Goal: Task Accomplishment & Management: Use online tool/utility

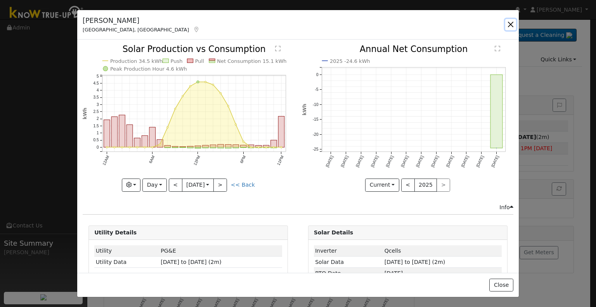
click at [506, 24] on button "button" at bounding box center [510, 24] width 11 height 11
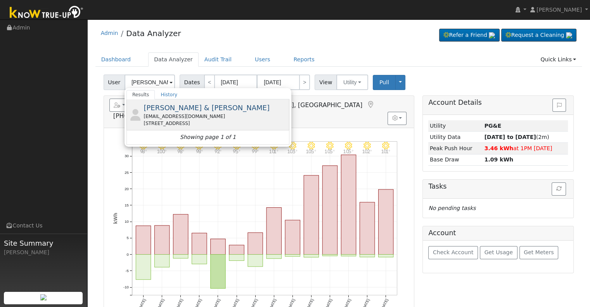
click at [174, 108] on span "[PERSON_NAME] & [PERSON_NAME]" at bounding box center [207, 108] width 126 height 8
type input "[PERSON_NAME] & [PERSON_NAME]"
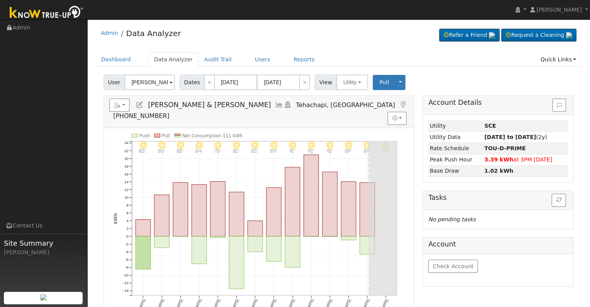
click at [275, 104] on icon at bounding box center [279, 104] width 9 height 7
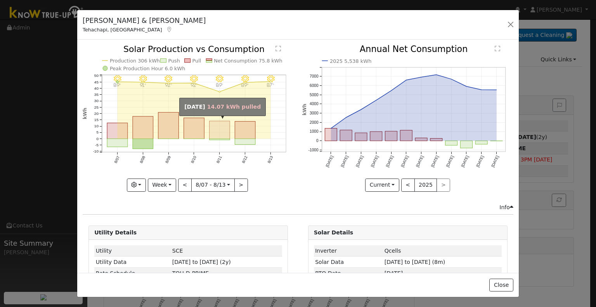
click at [213, 125] on rect "onclick=""" at bounding box center [219, 130] width 21 height 18
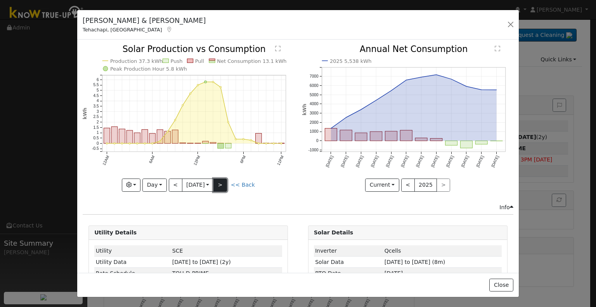
click at [222, 185] on button ">" at bounding box center [220, 184] width 14 height 13
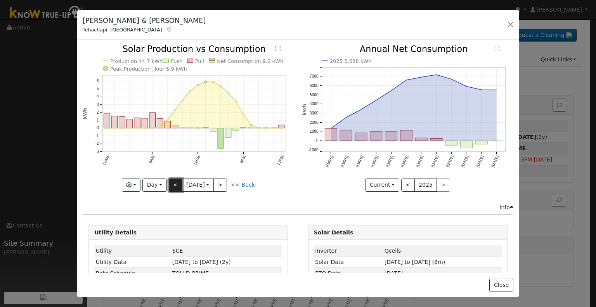
click at [173, 183] on button "<" at bounding box center [176, 184] width 14 height 13
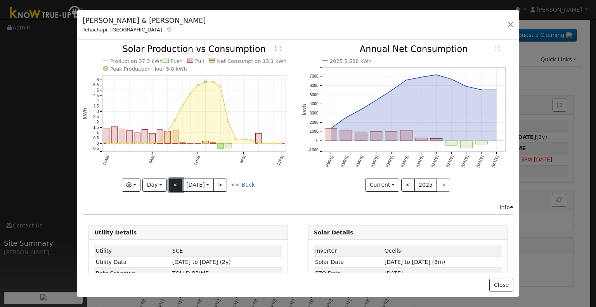
click at [172, 183] on button "<" at bounding box center [176, 184] width 14 height 13
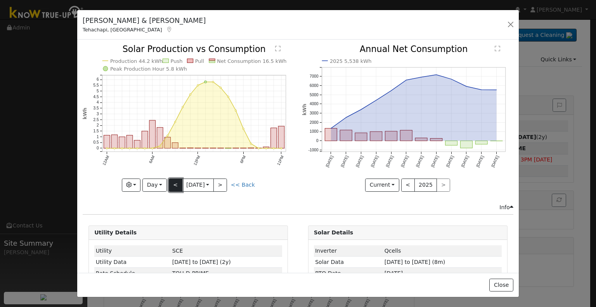
click at [171, 182] on button "<" at bounding box center [176, 184] width 14 height 13
click at [218, 182] on button ">" at bounding box center [220, 184] width 14 height 13
click at [241, 183] on link "<< Back" at bounding box center [243, 185] width 24 height 6
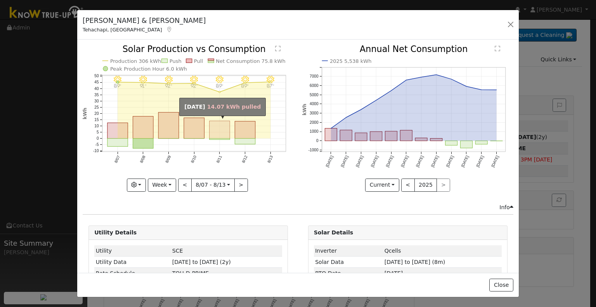
click at [220, 130] on rect "onclick=""" at bounding box center [219, 129] width 21 height 17
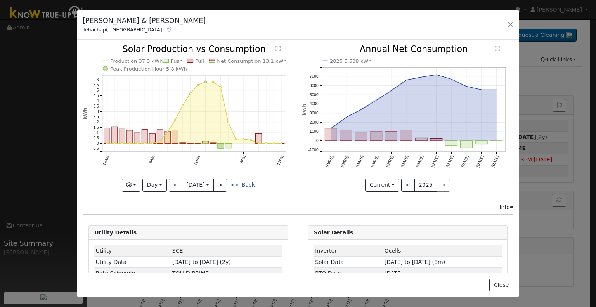
click at [244, 182] on link "<< Back" at bounding box center [243, 185] width 24 height 6
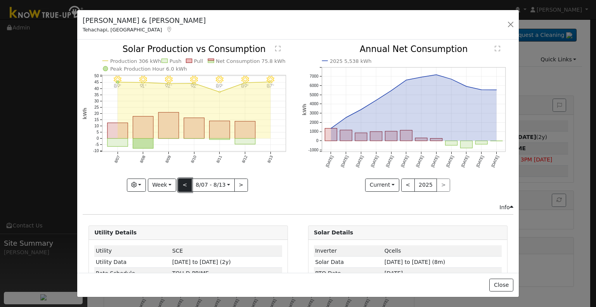
click at [178, 187] on button "<" at bounding box center [185, 184] width 14 height 13
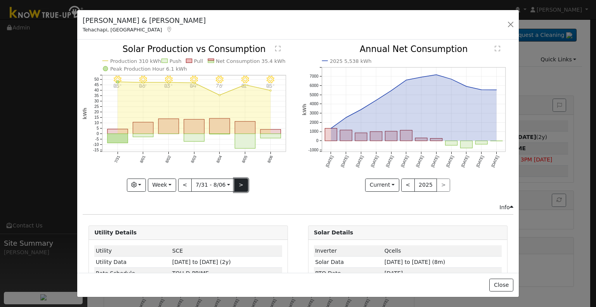
click at [239, 179] on button ">" at bounding box center [241, 184] width 14 height 13
type input "[DATE]"
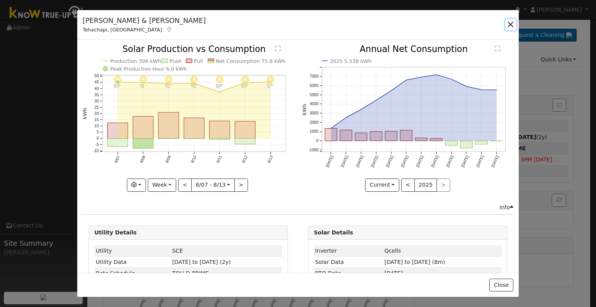
click at [507, 21] on button "button" at bounding box center [510, 24] width 11 height 11
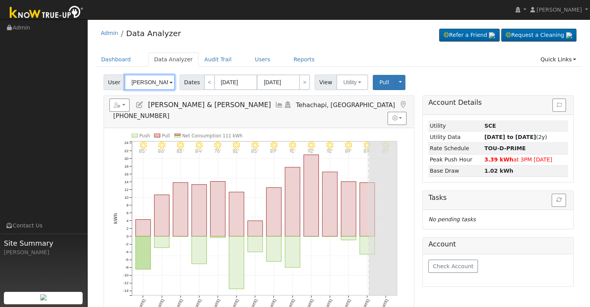
click at [153, 77] on input "[PERSON_NAME] & [PERSON_NAME]" at bounding box center [150, 82] width 50 height 16
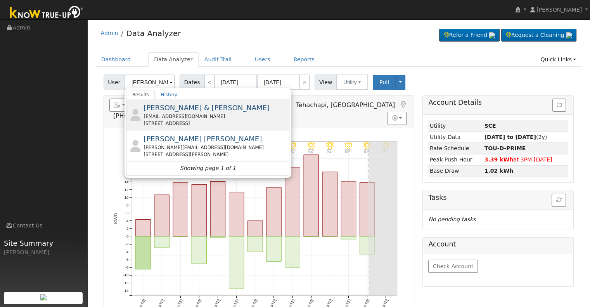
click at [181, 118] on div "[EMAIL_ADDRESS][DOMAIN_NAME]" at bounding box center [216, 116] width 144 height 7
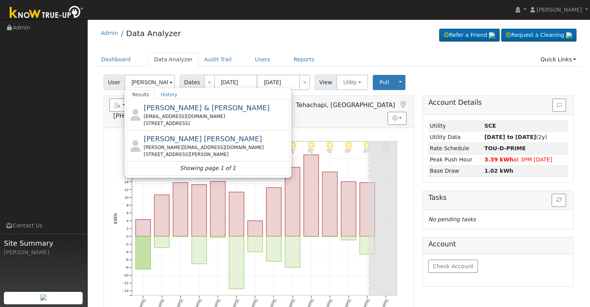
type input "[PERSON_NAME] & [PERSON_NAME]"
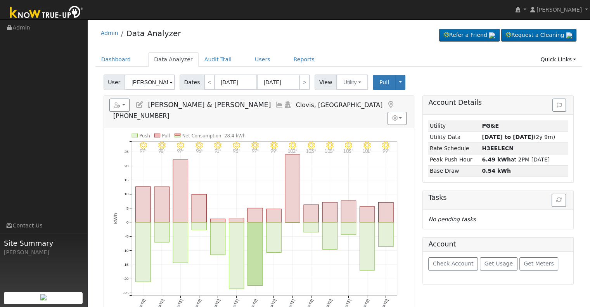
click at [275, 106] on icon at bounding box center [279, 104] width 9 height 7
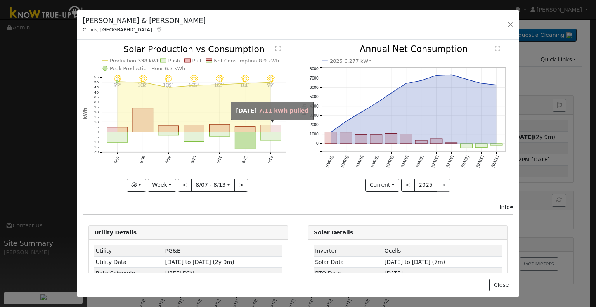
click at [266, 125] on rect "onclick=""" at bounding box center [271, 128] width 21 height 7
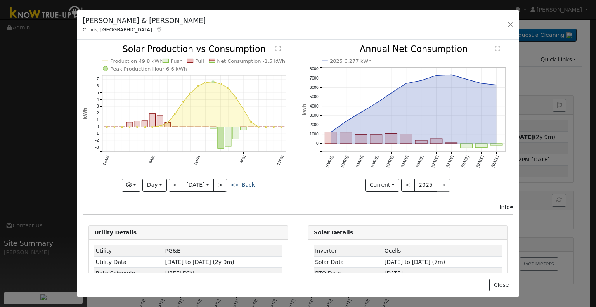
click at [233, 182] on link "<< Back" at bounding box center [243, 185] width 24 height 6
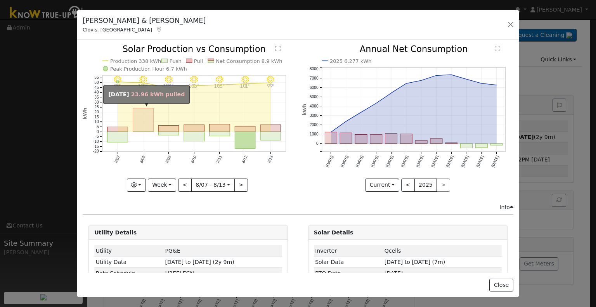
click at [146, 121] on rect "onclick=""" at bounding box center [143, 120] width 21 height 24
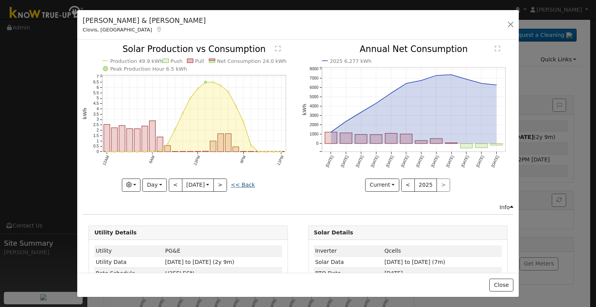
click at [242, 182] on link "<< Back" at bounding box center [243, 185] width 24 height 6
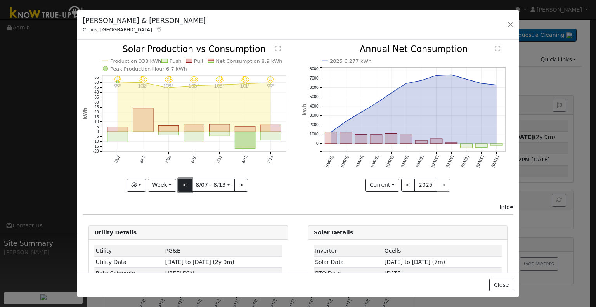
click at [179, 182] on button "<" at bounding box center [185, 184] width 14 height 13
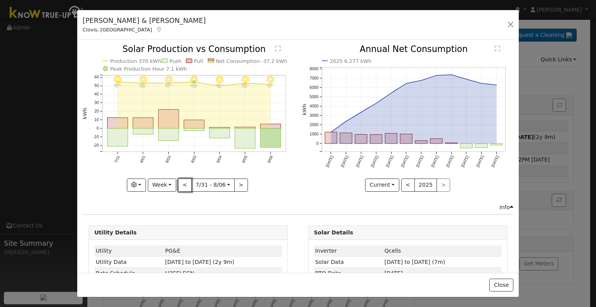
click at [181, 178] on button "<" at bounding box center [185, 184] width 14 height 13
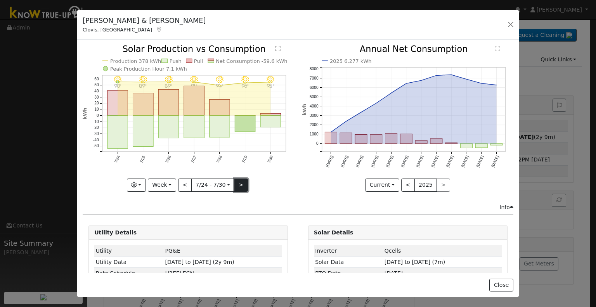
click at [238, 178] on button ">" at bounding box center [241, 184] width 14 height 13
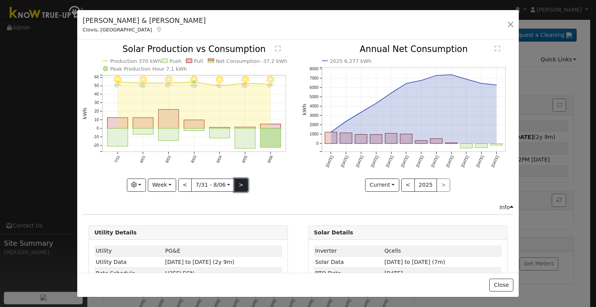
click at [242, 180] on button ">" at bounding box center [241, 184] width 14 height 13
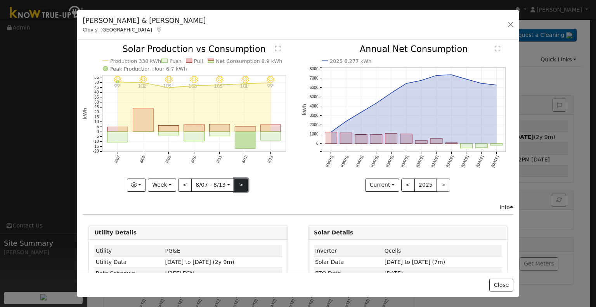
click at [240, 180] on button ">" at bounding box center [241, 184] width 14 height 13
type input "[DATE]"
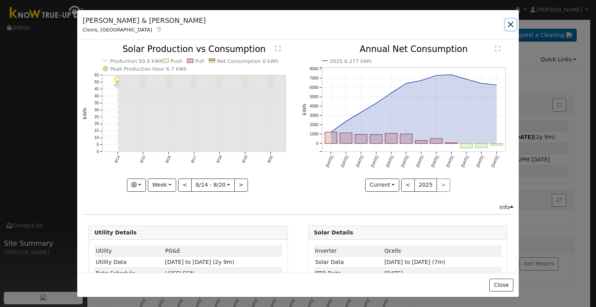
click at [511, 28] on button "button" at bounding box center [510, 24] width 11 height 11
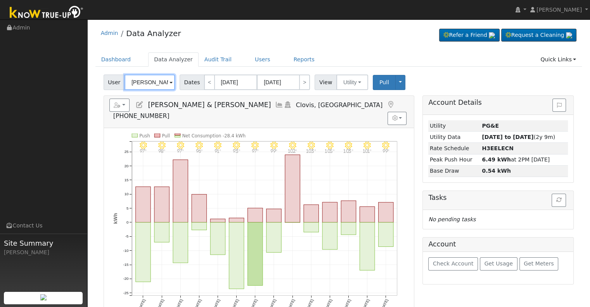
click at [151, 82] on input "[PERSON_NAME] & [PERSON_NAME]" at bounding box center [150, 82] width 50 height 16
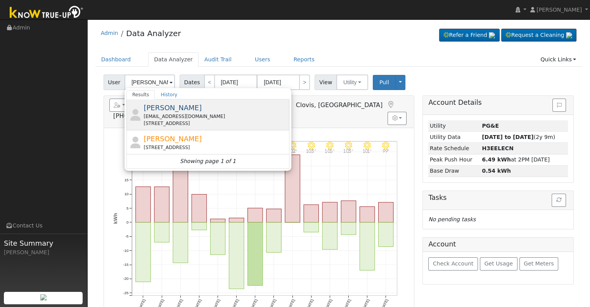
click at [182, 113] on div "[EMAIL_ADDRESS][DOMAIN_NAME]" at bounding box center [216, 116] width 144 height 7
type input "[PERSON_NAME]"
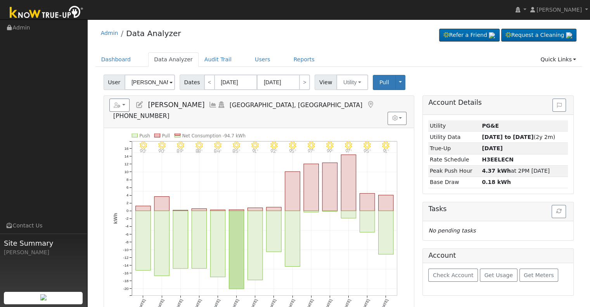
click at [209, 105] on icon at bounding box center [213, 104] width 9 height 7
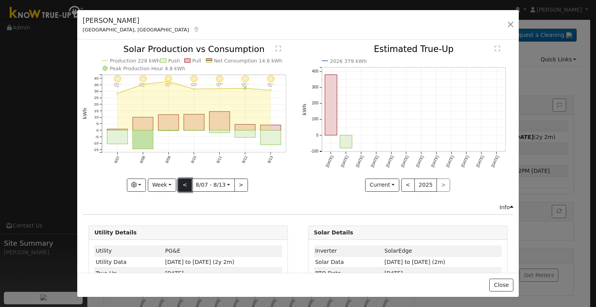
click at [189, 180] on button "<" at bounding box center [185, 184] width 14 height 13
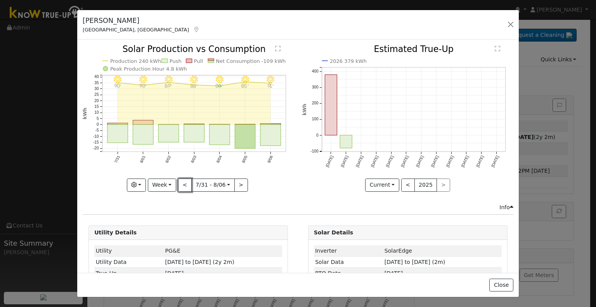
click at [188, 181] on button "<" at bounding box center [185, 184] width 14 height 13
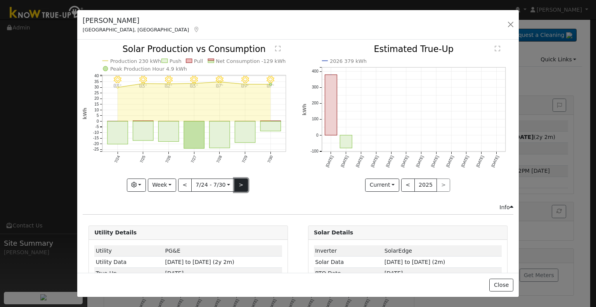
click at [235, 183] on button ">" at bounding box center [241, 184] width 14 height 13
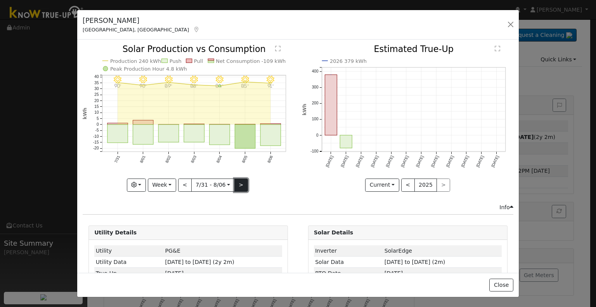
click at [237, 181] on button ">" at bounding box center [241, 184] width 14 height 13
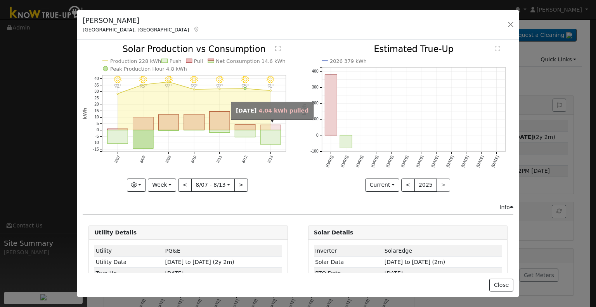
click at [261, 126] on rect "onclick=""" at bounding box center [270, 127] width 21 height 5
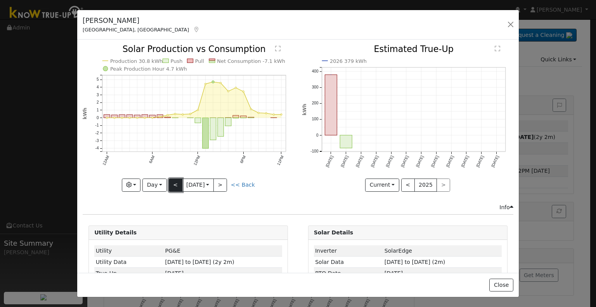
click at [175, 182] on button "<" at bounding box center [176, 184] width 14 height 13
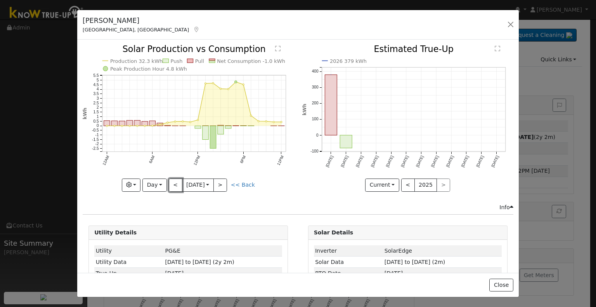
click at [173, 182] on button "<" at bounding box center [176, 184] width 14 height 13
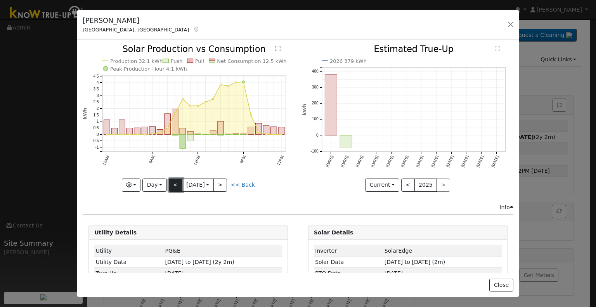
click at [169, 180] on button "<" at bounding box center [176, 184] width 14 height 13
type input "[DATE]"
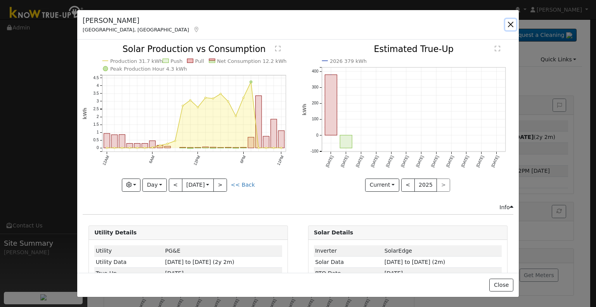
click at [511, 22] on button "button" at bounding box center [510, 24] width 11 height 11
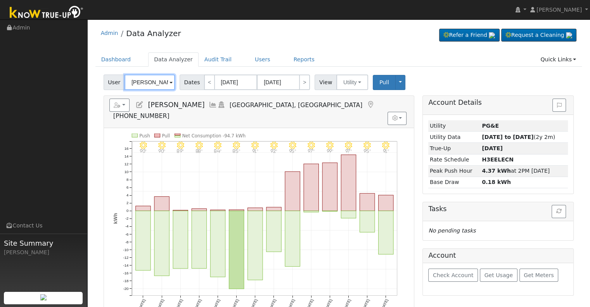
click at [149, 78] on input "[PERSON_NAME]" at bounding box center [150, 82] width 50 height 16
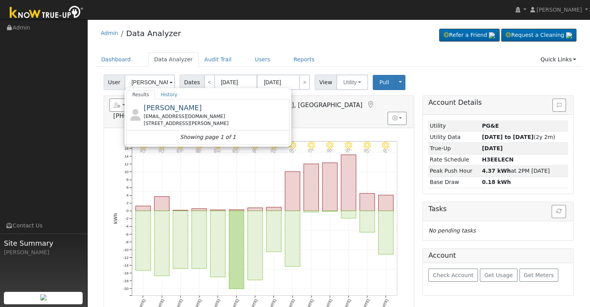
click at [182, 114] on div "[EMAIL_ADDRESS][DOMAIN_NAME]" at bounding box center [216, 116] width 144 height 7
type input "[PERSON_NAME]"
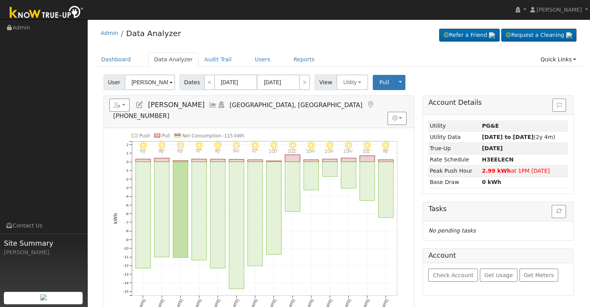
click at [209, 105] on icon at bounding box center [213, 104] width 9 height 7
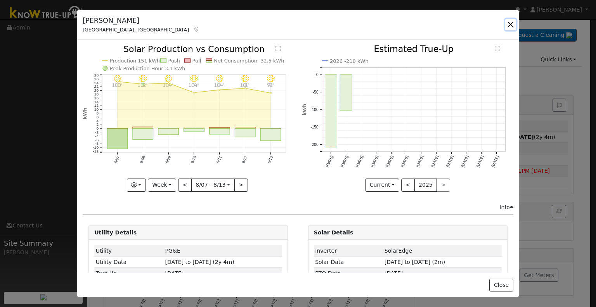
click at [509, 20] on button "button" at bounding box center [510, 24] width 11 height 11
